Goal: Task Accomplishment & Management: Use online tool/utility

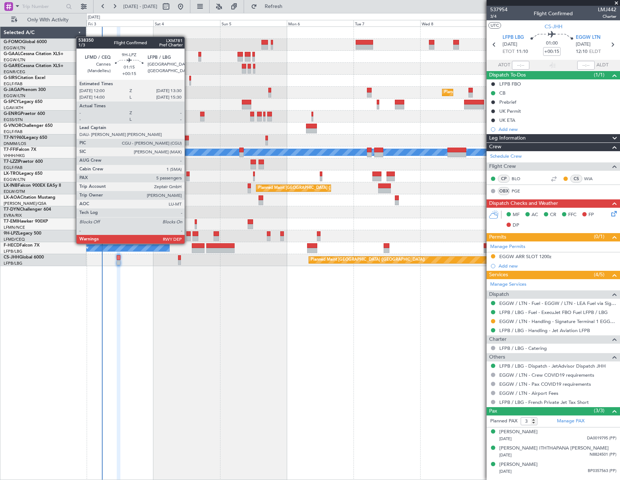
click at [188, 237] on div at bounding box center [188, 238] width 4 height 5
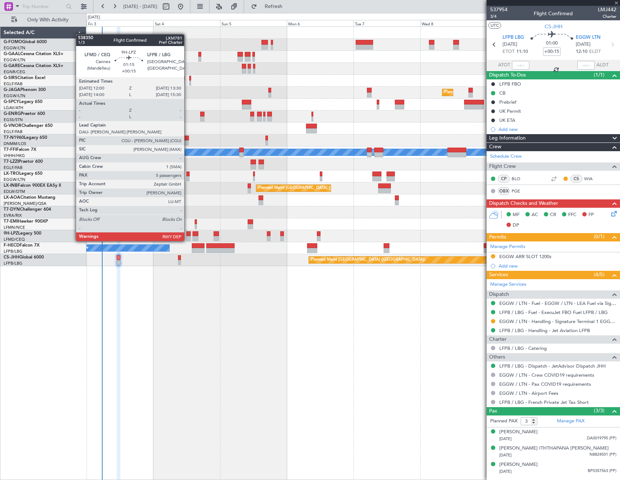
type input "5"
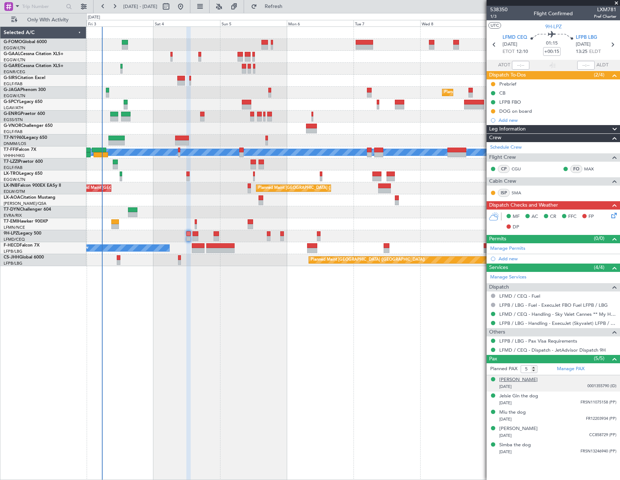
click at [527, 381] on div "[PERSON_NAME]" at bounding box center [519, 380] width 38 height 7
click at [613, 396] on img at bounding box center [613, 395] width 7 height 7
click at [287, 3] on button "Refresh" at bounding box center [270, 7] width 44 height 12
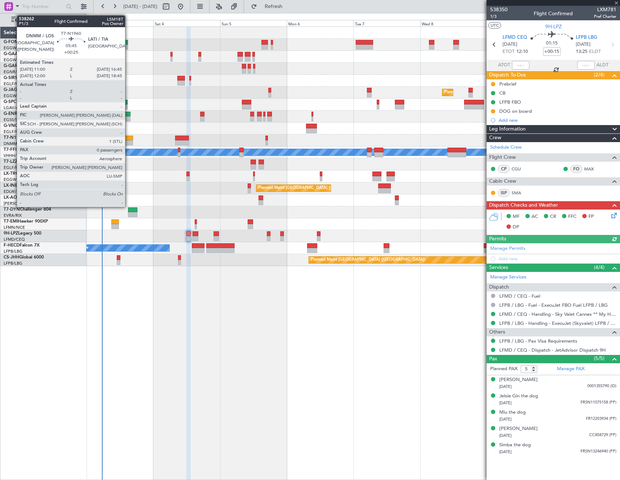
click at [128, 140] on div at bounding box center [125, 138] width 16 height 5
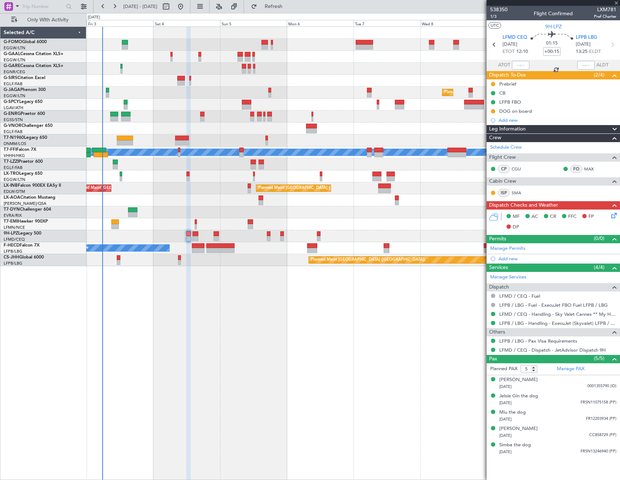
type input "+00:25"
type input "0"
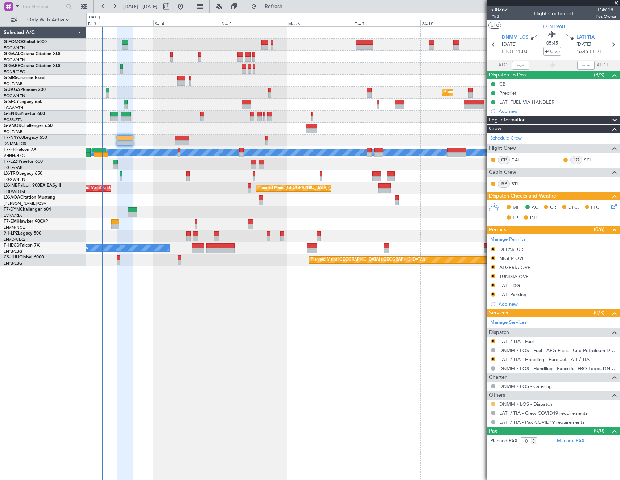
click at [493, 403] on button at bounding box center [493, 404] width 4 height 4
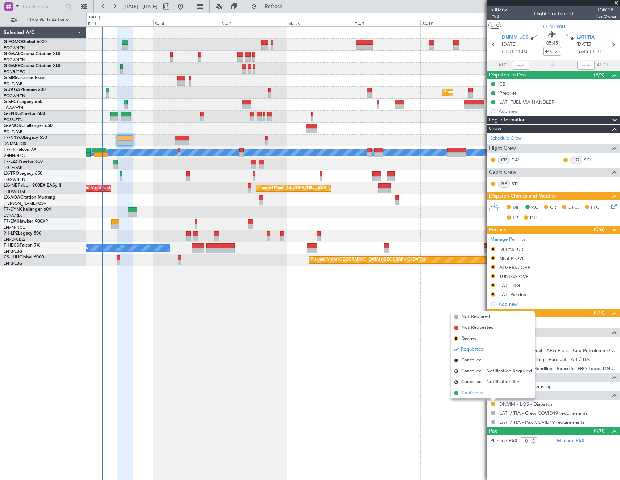
click at [471, 393] on span "Confirmed" at bounding box center [473, 393] width 22 height 7
